Goal: Find specific page/section: Find specific page/section

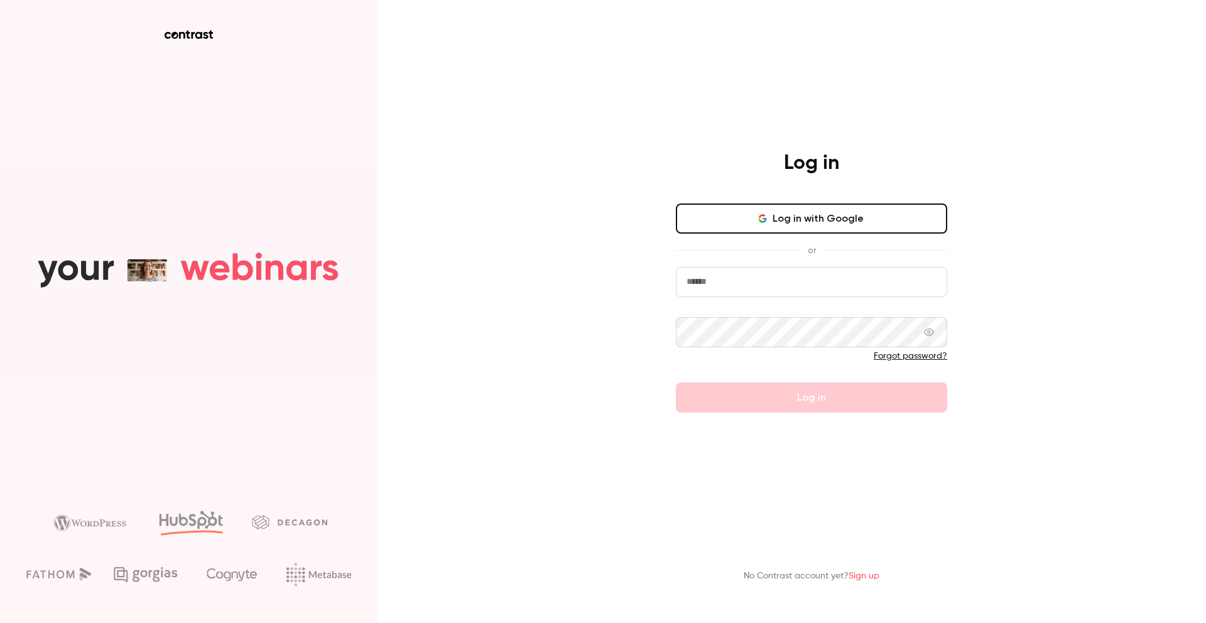
click at [773, 223] on button "Log in with Google" at bounding box center [811, 219] width 271 height 30
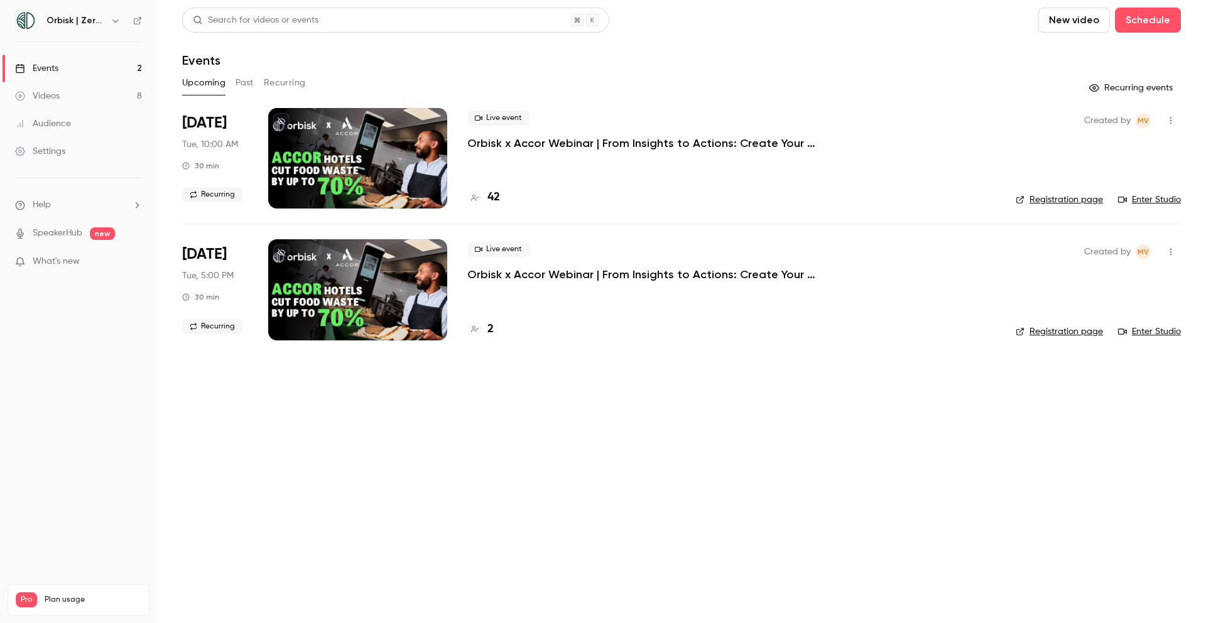
click at [48, 67] on div "Events" at bounding box center [36, 68] width 43 height 13
click at [352, 155] on div at bounding box center [357, 158] width 179 height 100
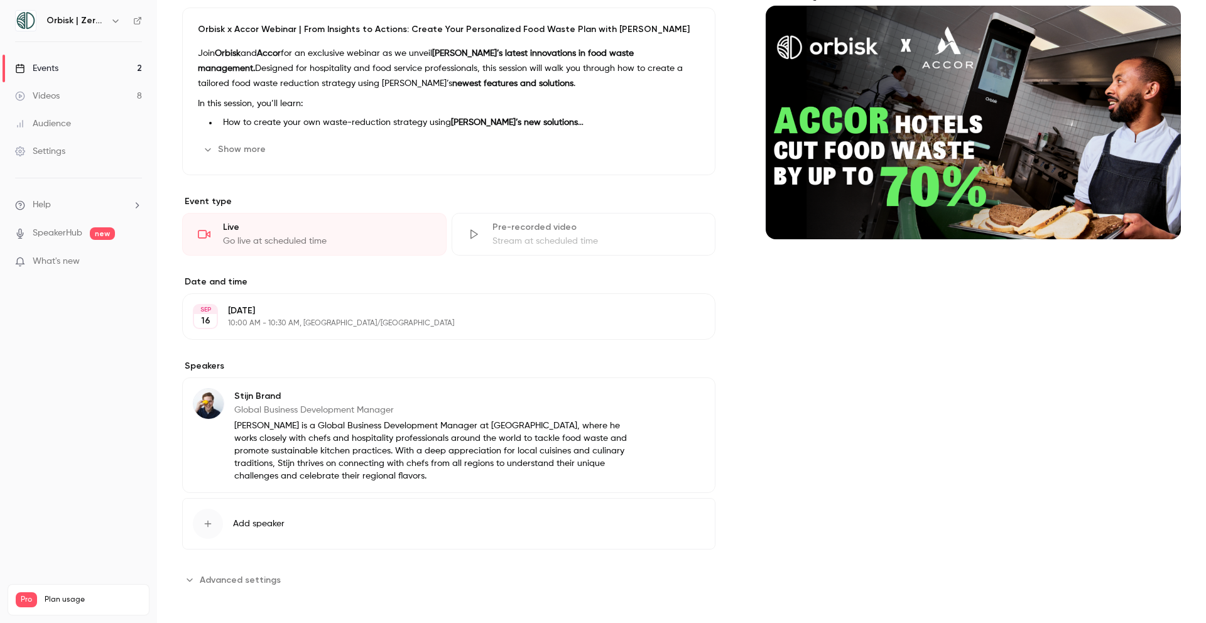
scroll to position [128, 0]
